Goal: Navigation & Orientation: Find specific page/section

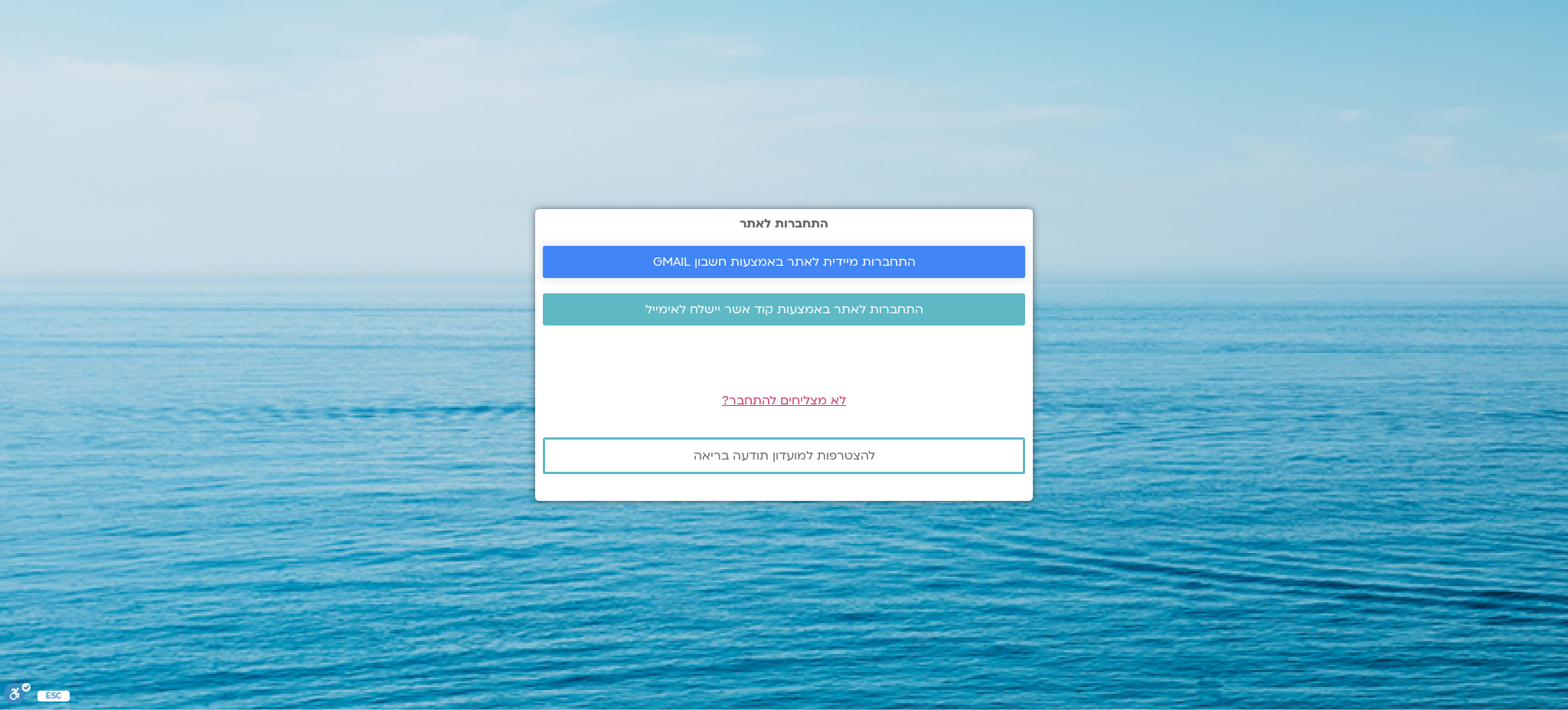
click at [756, 263] on span "התחברות מיידית לאתר באמצעות חשבון GMAIL" at bounding box center [784, 262] width 262 height 13
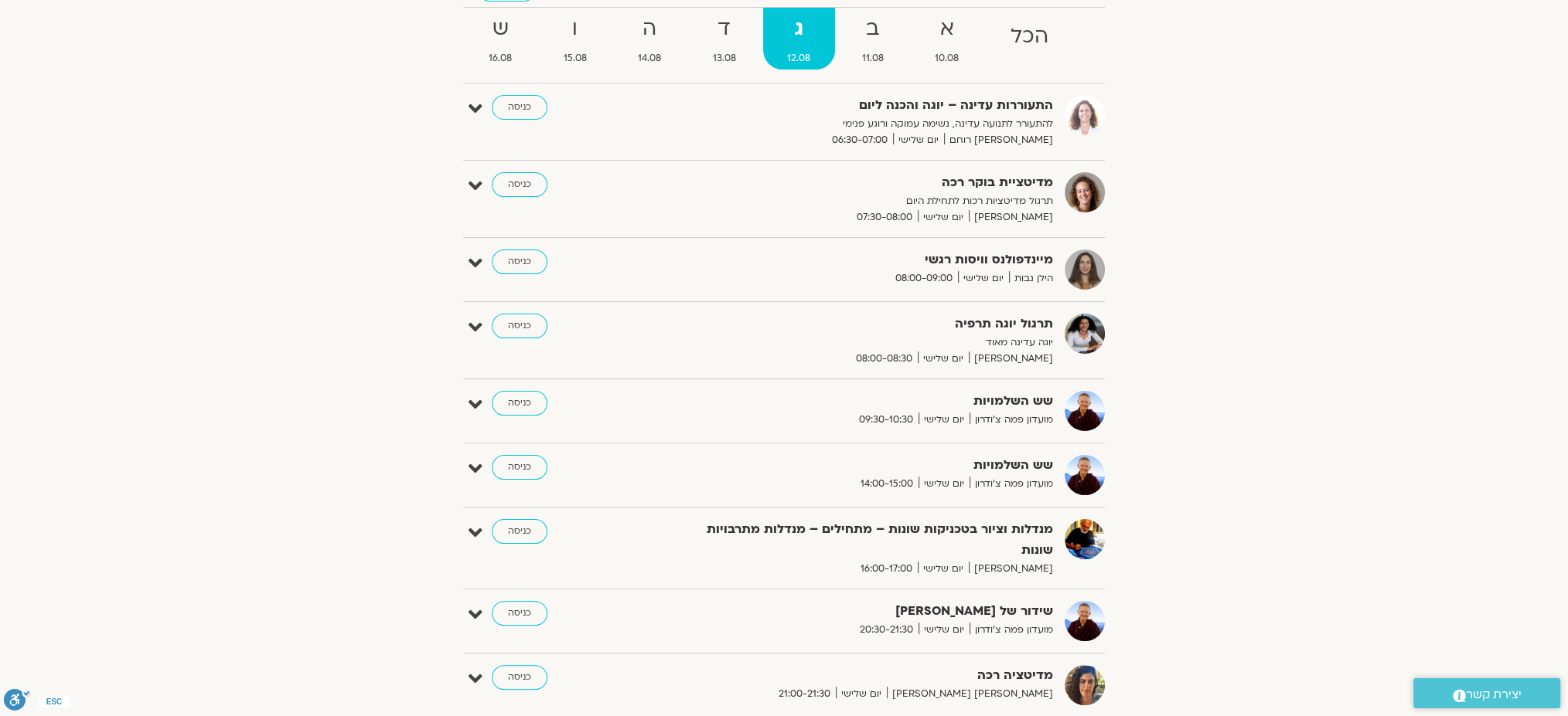
scroll to position [206, 0]
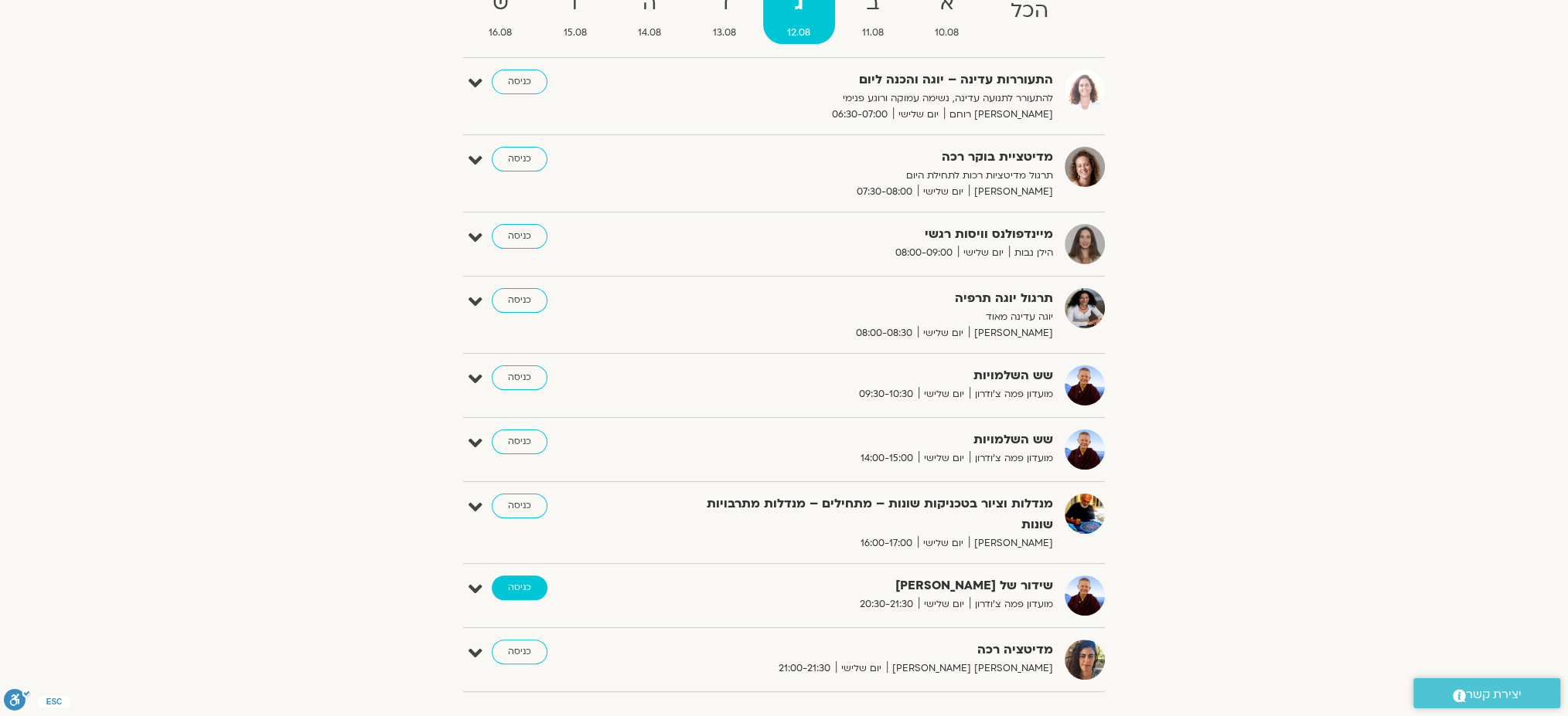
click at [511, 575] on link "כניסה" at bounding box center [520, 587] width 56 height 24
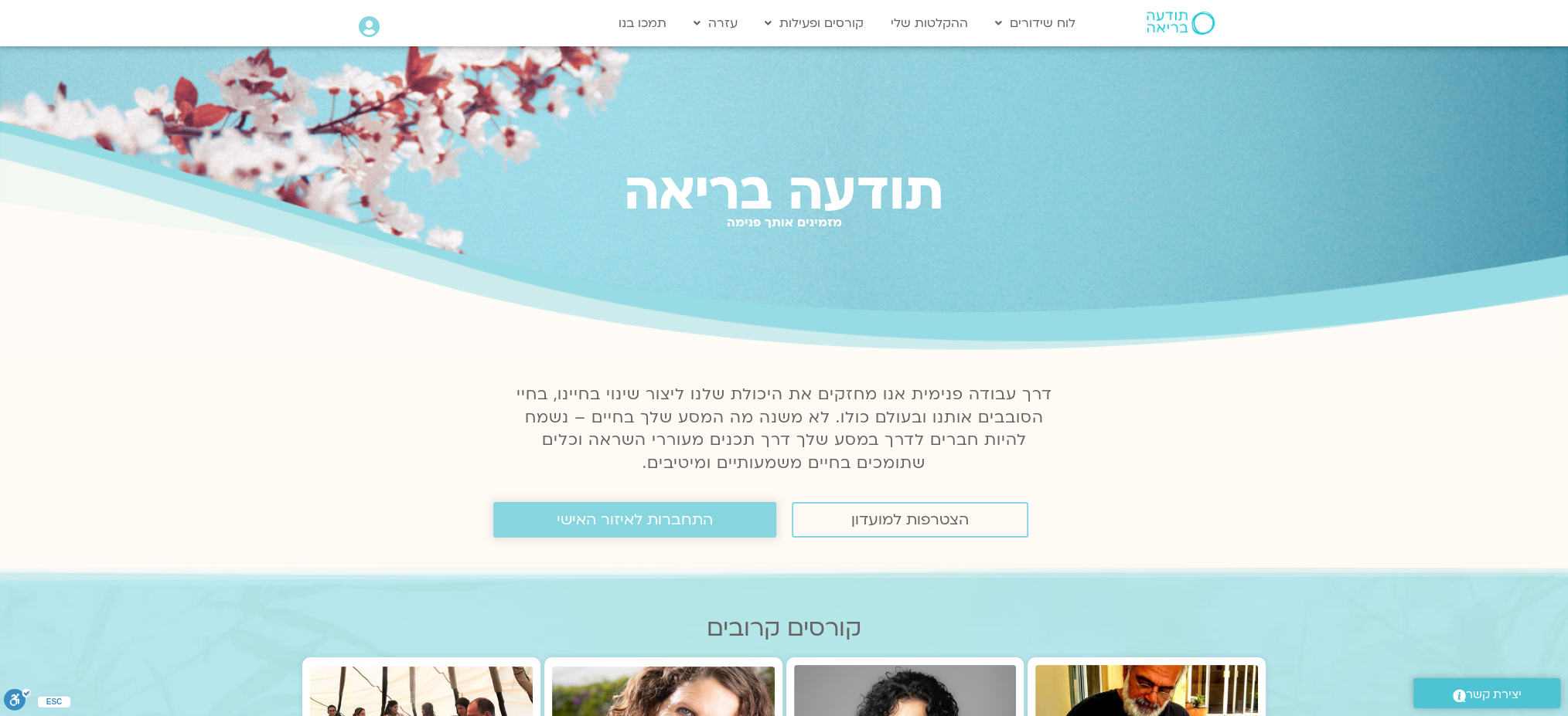
click at [669, 520] on span "התחברות לאיזור האישי" at bounding box center [635, 520] width 156 height 17
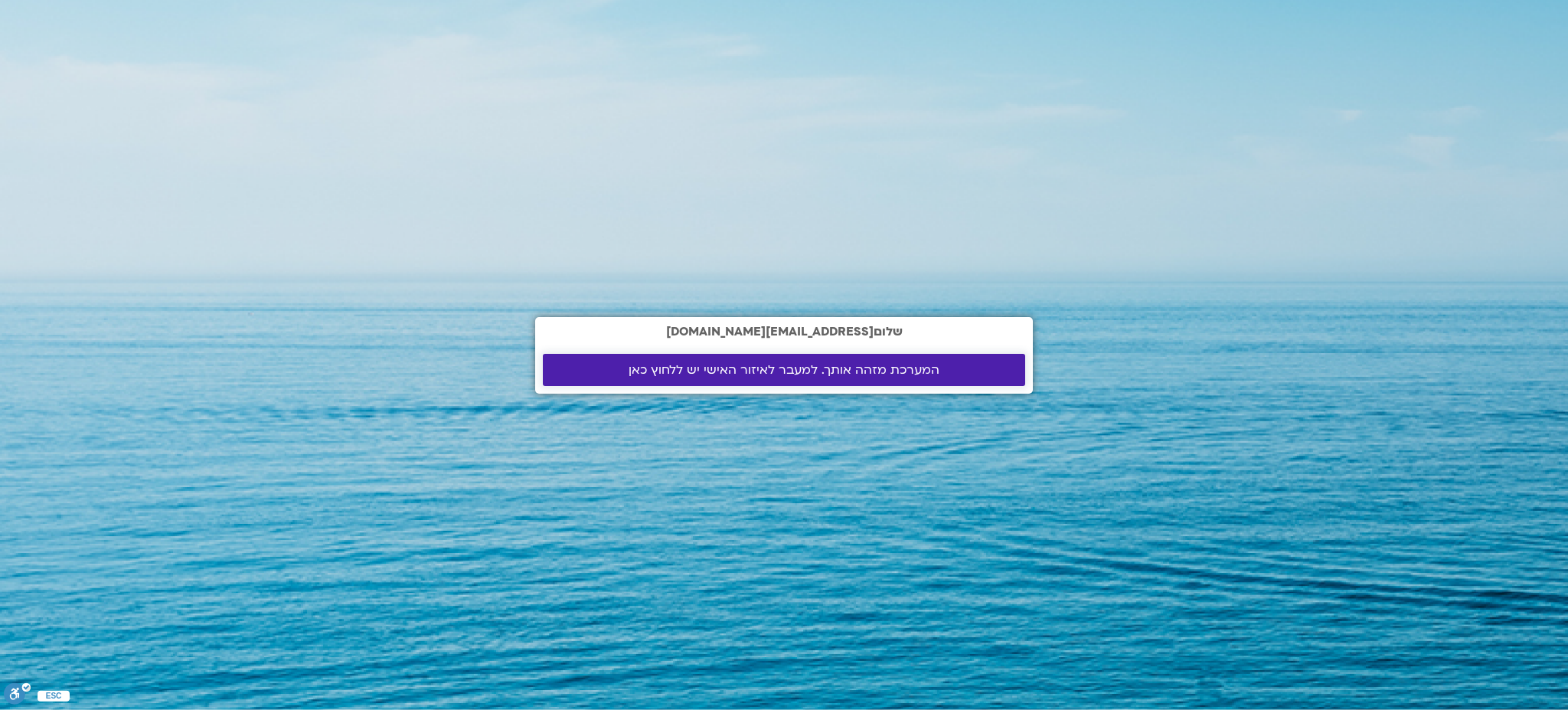
click at [753, 366] on span "המערכת מזהה אותך. למעבר לאיזור האישי יש ללחוץ כאן" at bounding box center [784, 370] width 311 height 13
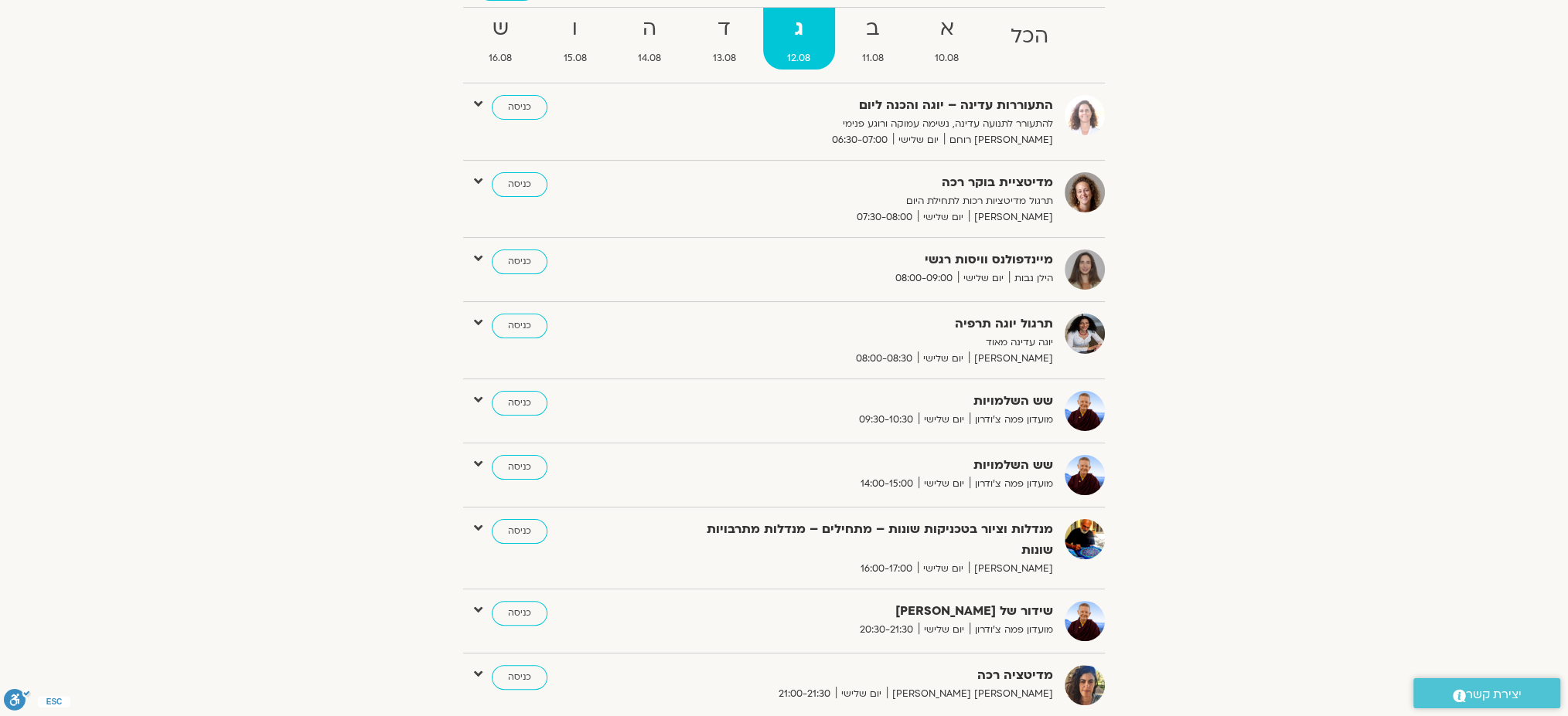
scroll to position [412, 0]
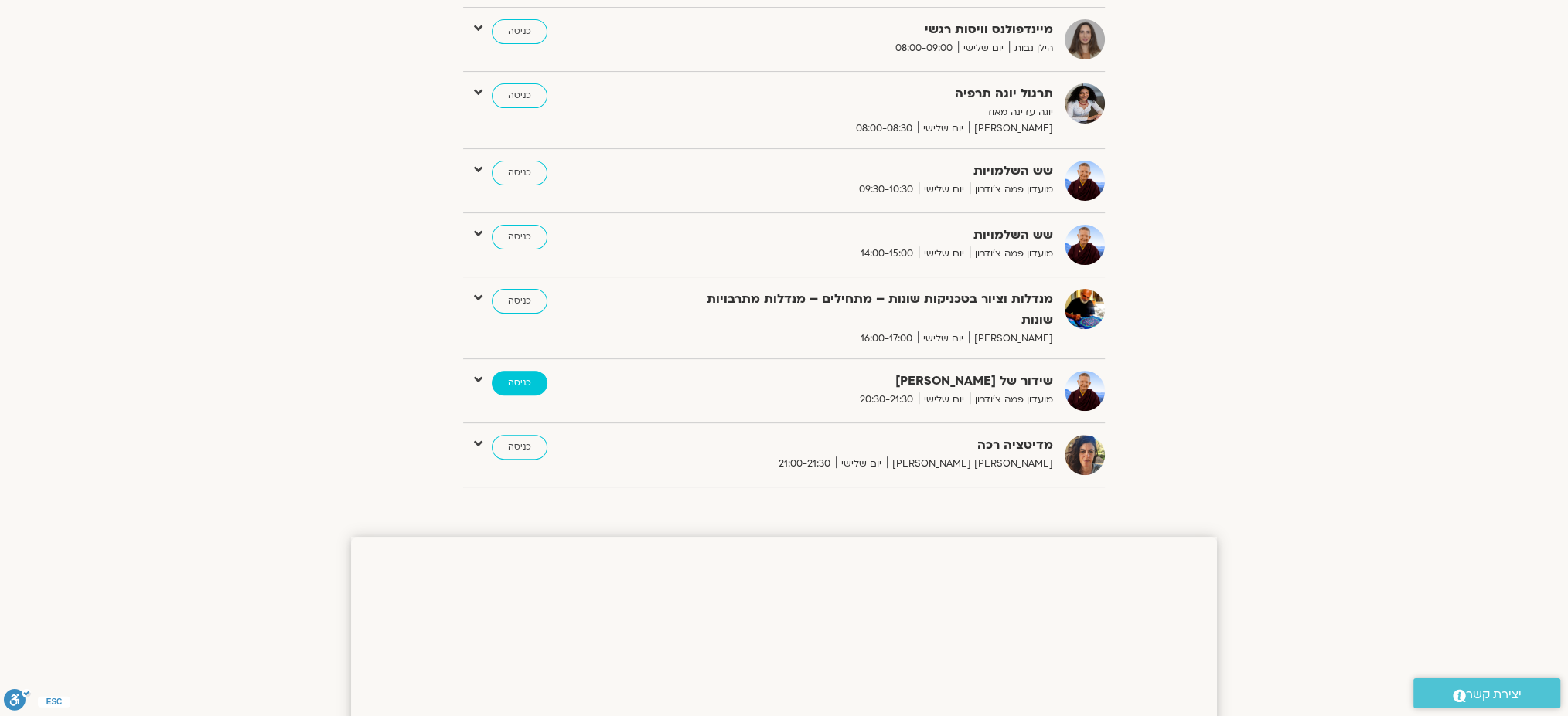
click at [511, 371] on link "כניסה" at bounding box center [520, 383] width 56 height 24
